Goal: Information Seeking & Learning: Learn about a topic

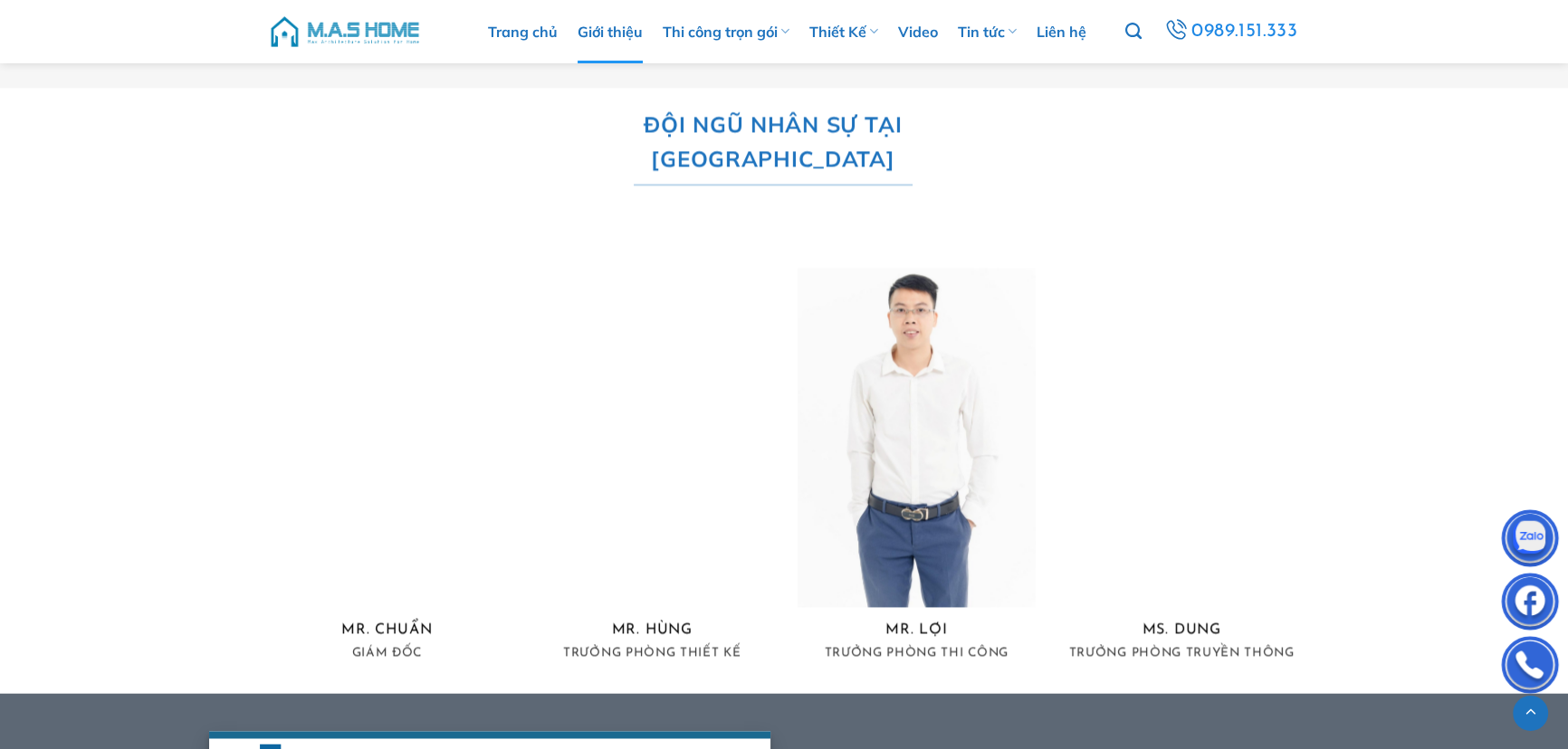
scroll to position [3426, 0]
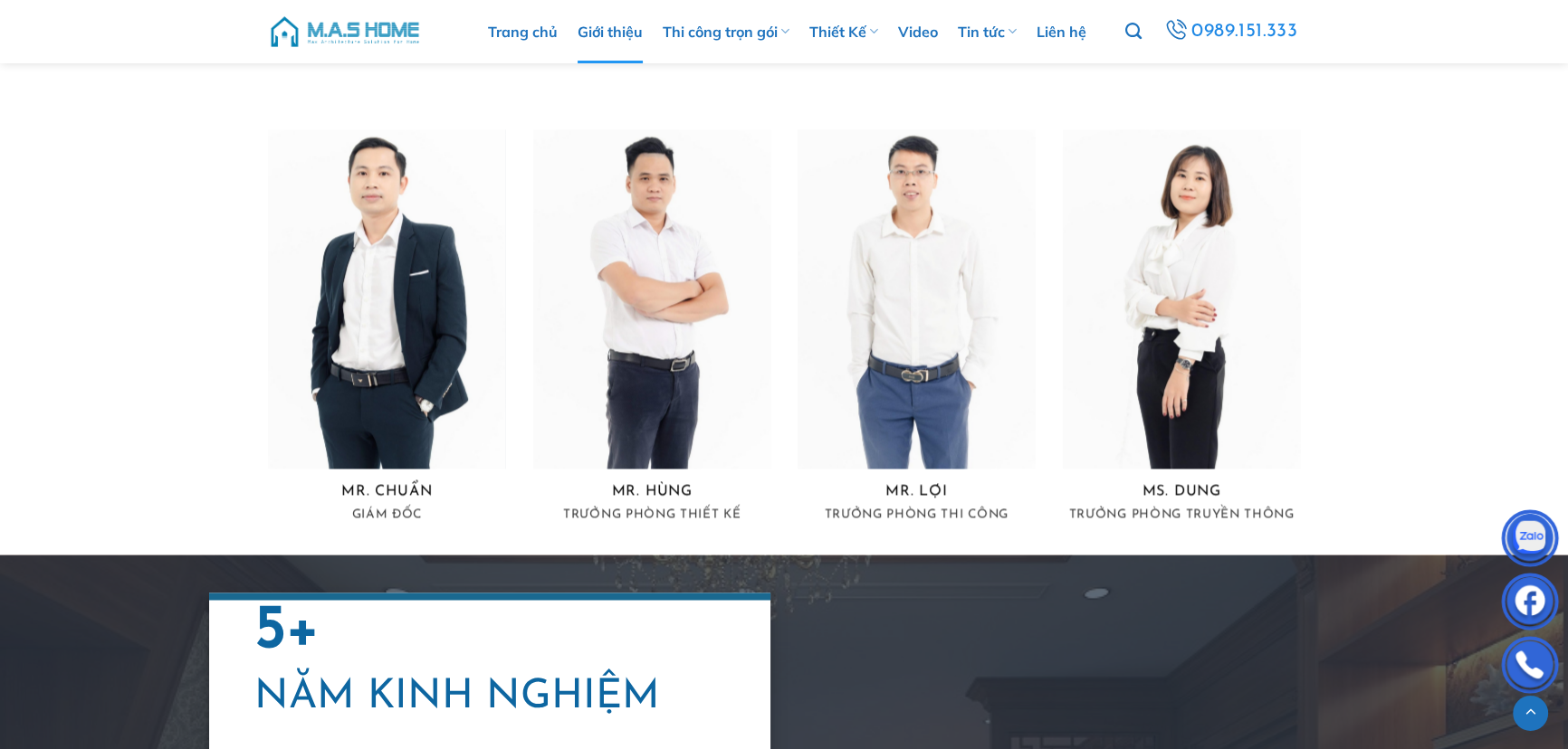
click at [621, 33] on link "Giới thiệu" at bounding box center [610, 32] width 65 height 63
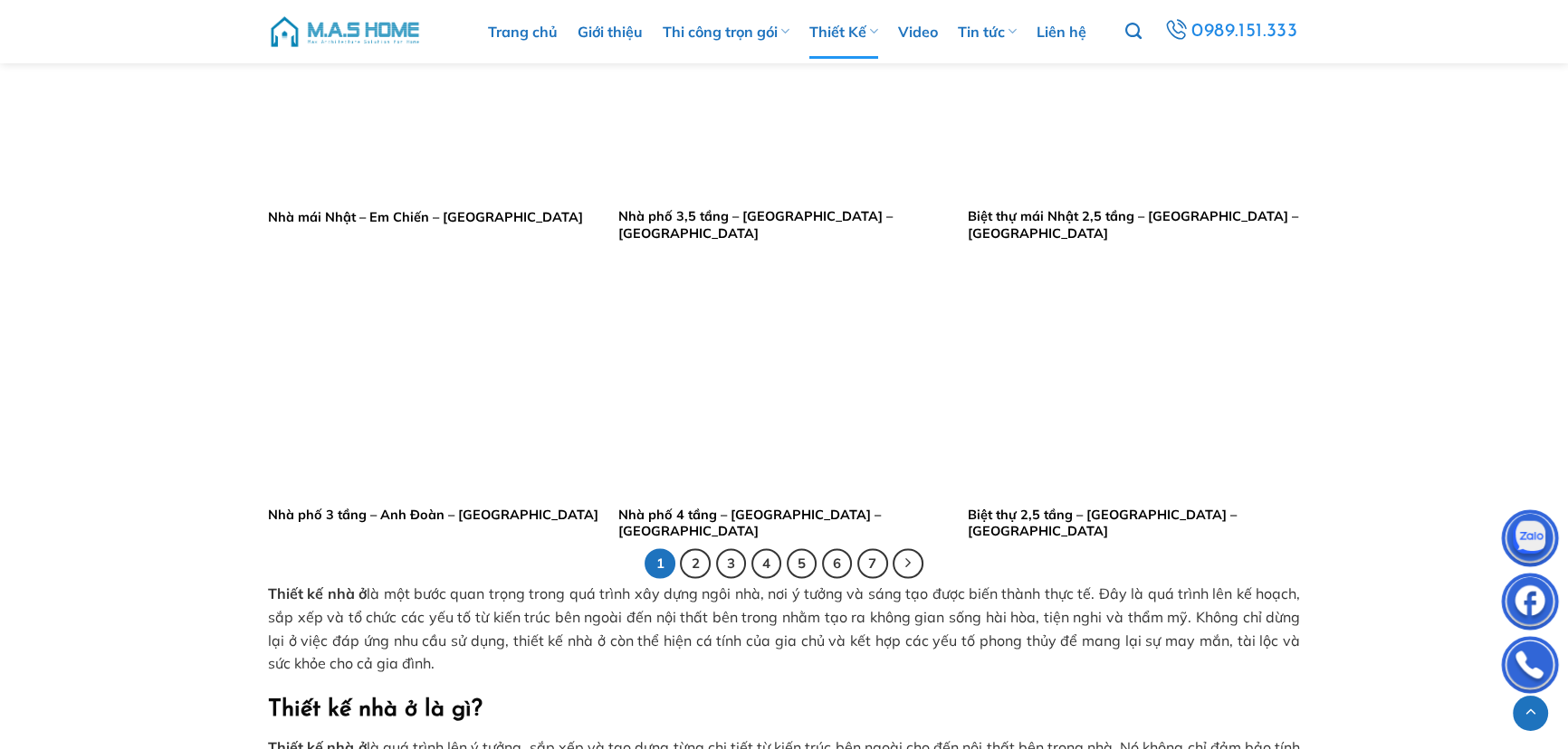
scroll to position [3701, 0]
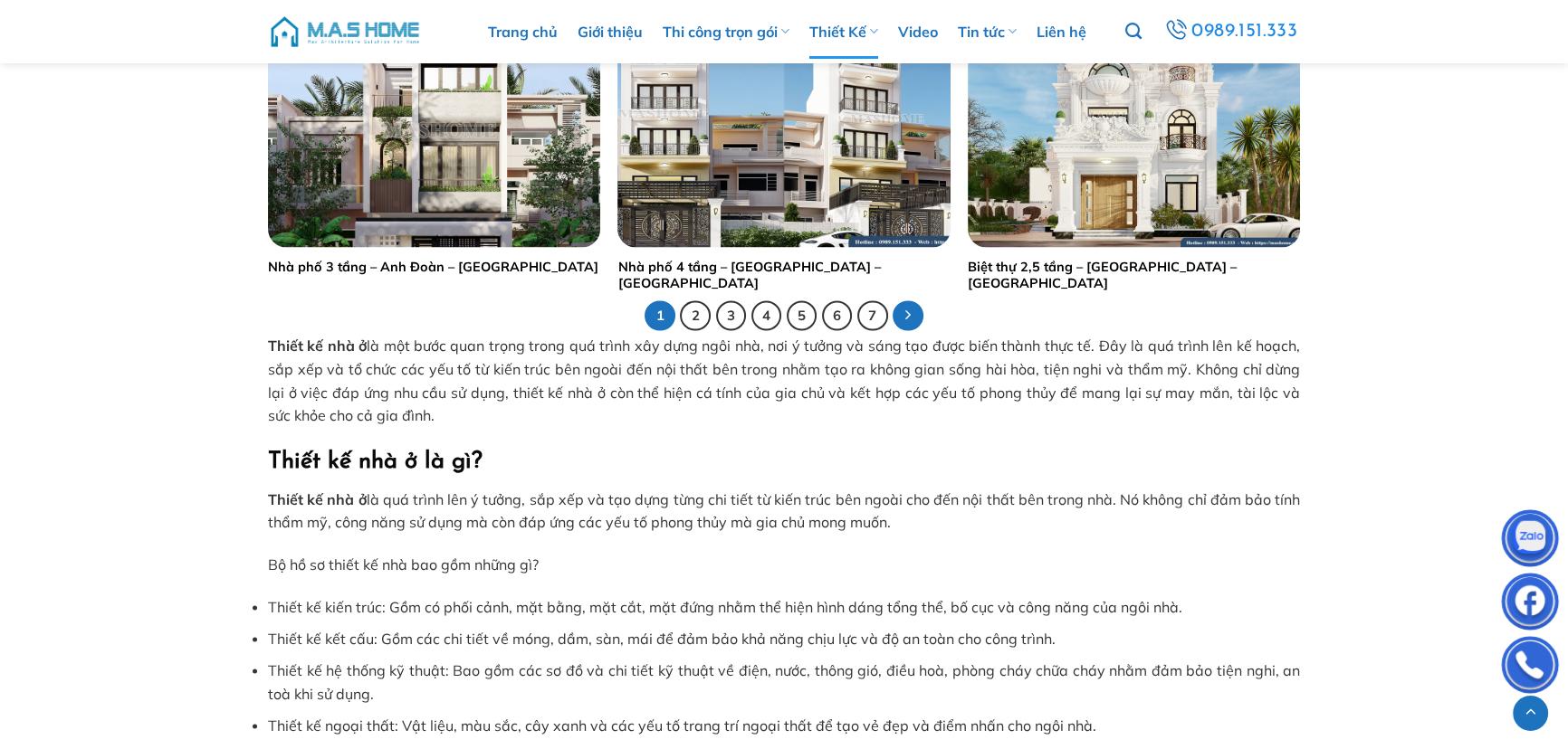
click at [902, 313] on link at bounding box center [908, 315] width 31 height 31
click at [868, 310] on link "7" at bounding box center [872, 315] width 31 height 31
click at [886, 309] on li "7" at bounding box center [872, 315] width 31 height 31
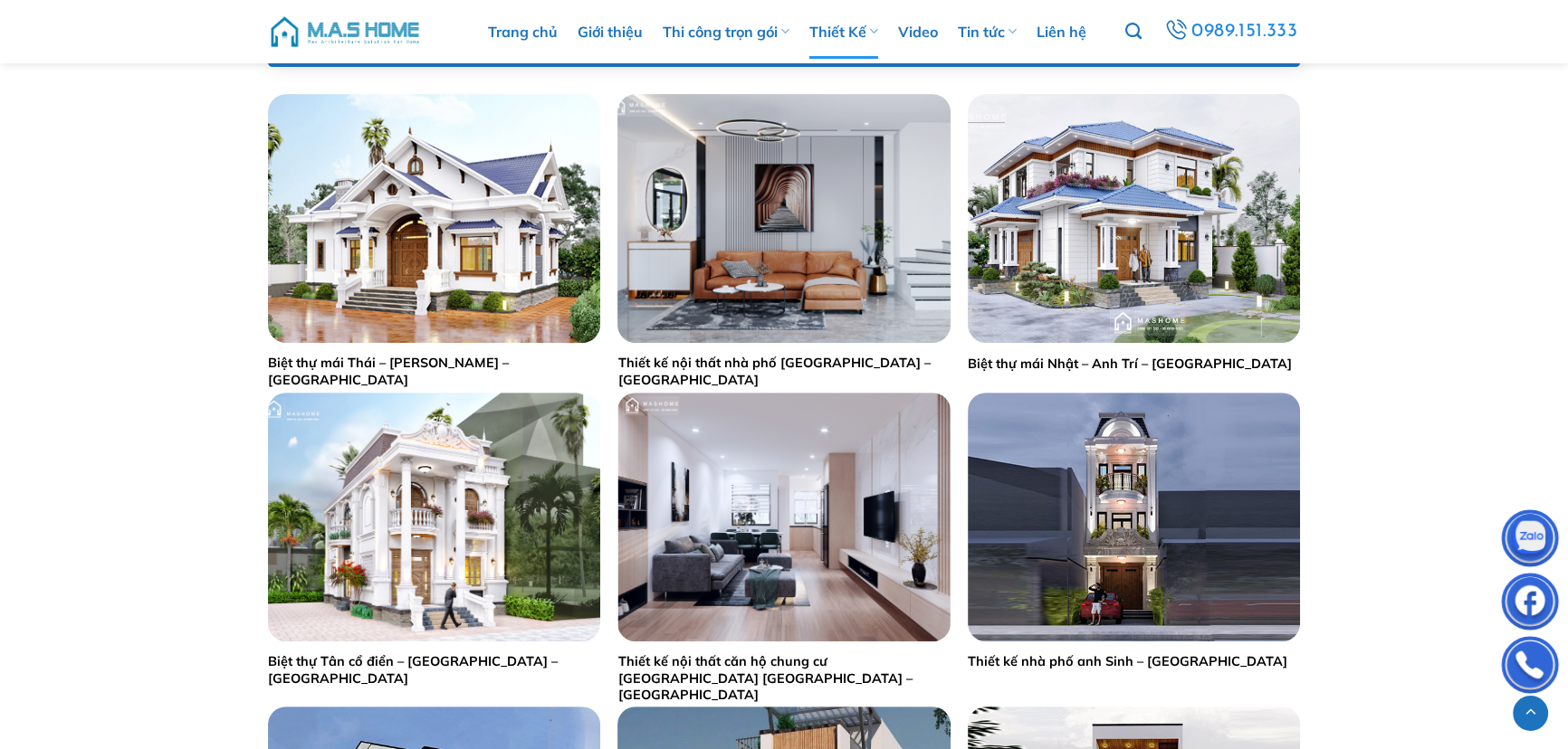
scroll to position [1151, 0]
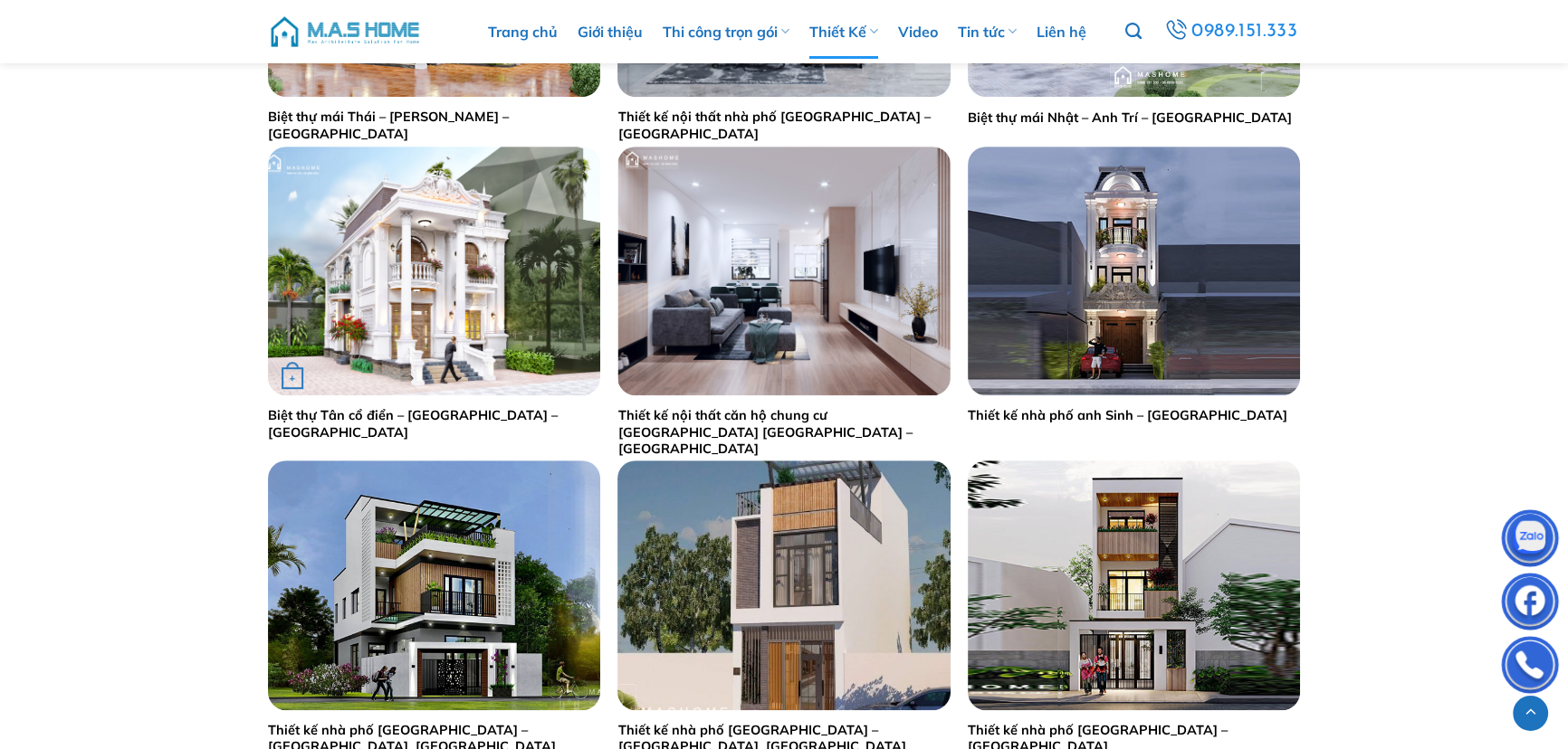
click at [423, 244] on img "Biệt thự Tân cổ điển - Anh Đà - Đông Anh" at bounding box center [434, 270] width 332 height 249
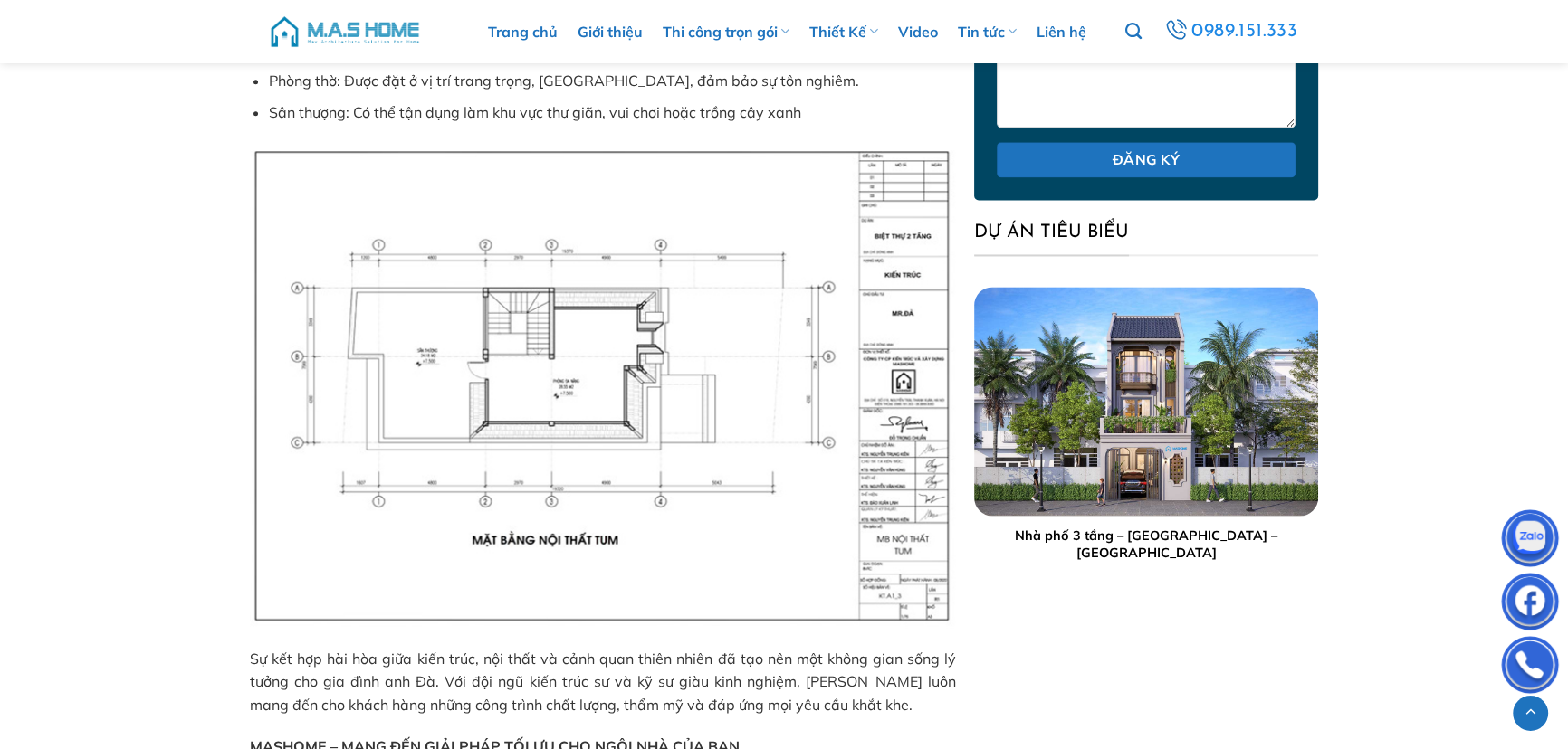
scroll to position [3195, 0]
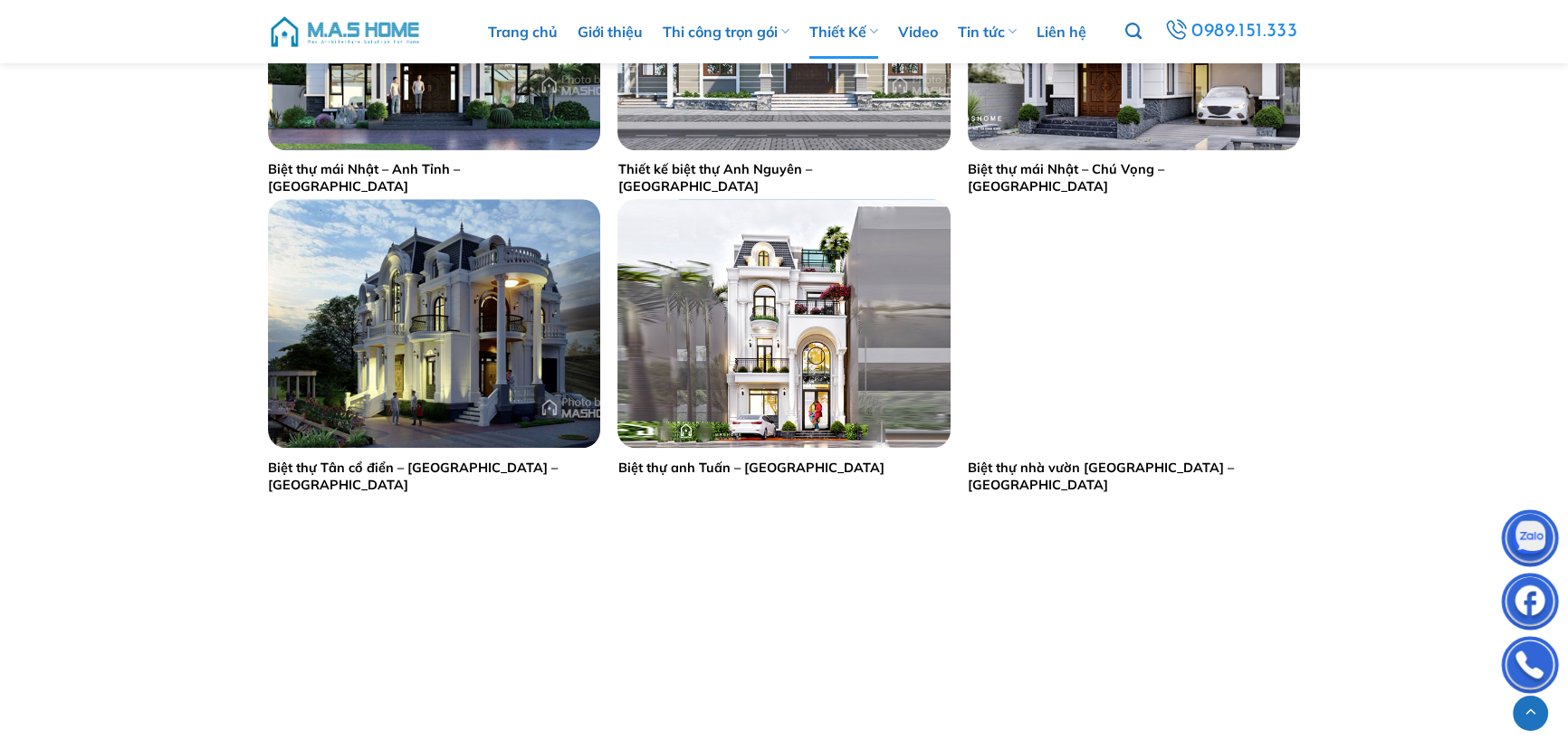
scroll to position [2550, 0]
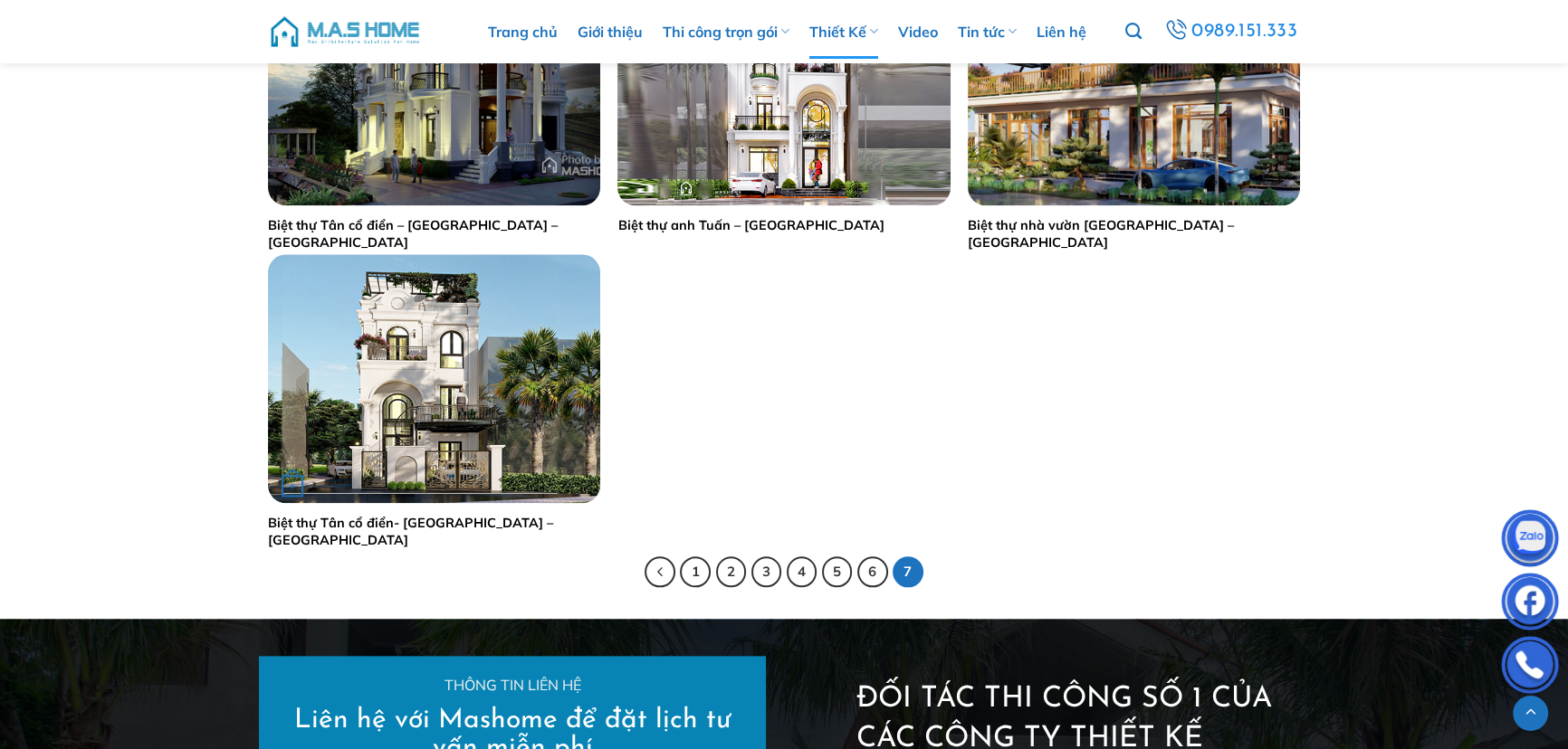
click at [416, 381] on img "Biệt thự Tân cổ điển- Tài Vân - Đông Anh" at bounding box center [434, 379] width 332 height 249
